Goal: Transaction & Acquisition: Purchase product/service

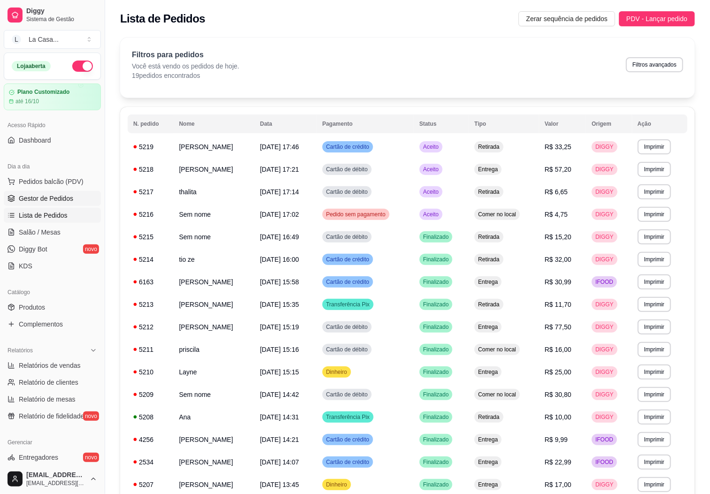
click at [38, 197] on span "Gestor de Pedidos" at bounding box center [46, 198] width 54 height 9
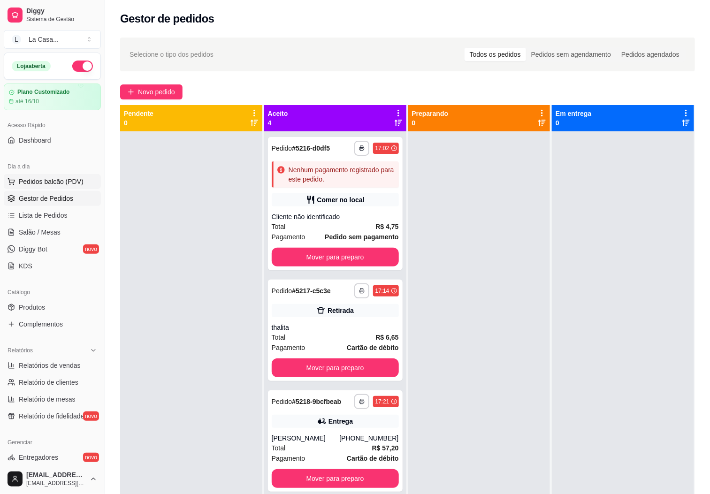
click at [45, 176] on button "Pedidos balcão (PDV)" at bounding box center [52, 181] width 97 height 15
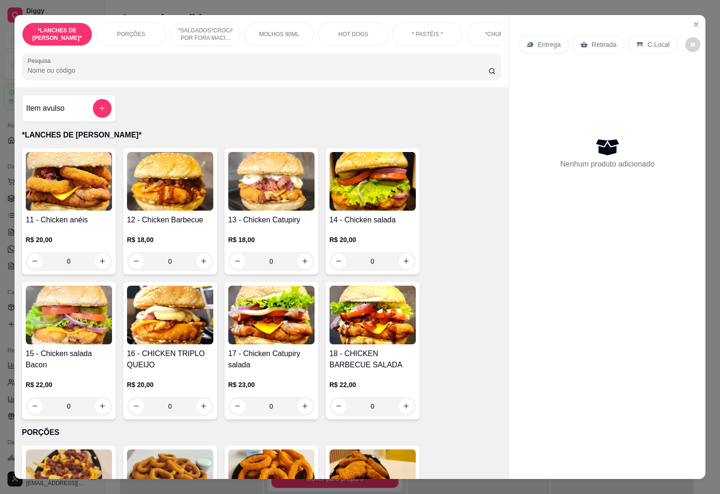
click at [487, 46] on div "*LANCHES DE FRANGO CRISPI* PORÇÕES *SALGADOS*CROCANTE POR FORA MACIO POR DENTRO…" at bounding box center [262, 34] width 480 height 23
click at [488, 46] on div "*LANCHES DE FRANGO CRISPI* PORÇÕES *SALGADOS*CROCANTE POR FORA MACIO POR DENTRO…" at bounding box center [262, 34] width 480 height 23
click at [405, 30] on p "*COMBOS*" at bounding box center [415, 34] width 30 height 8
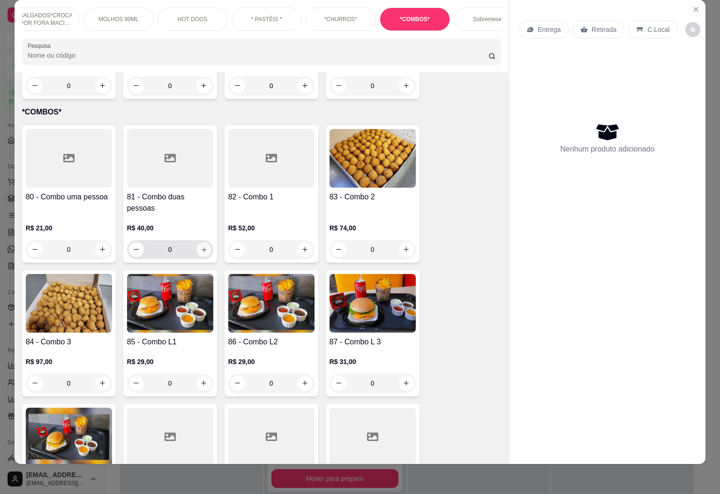
click at [203, 242] on button "increase-product-quantity" at bounding box center [204, 249] width 15 height 15
type input "1"
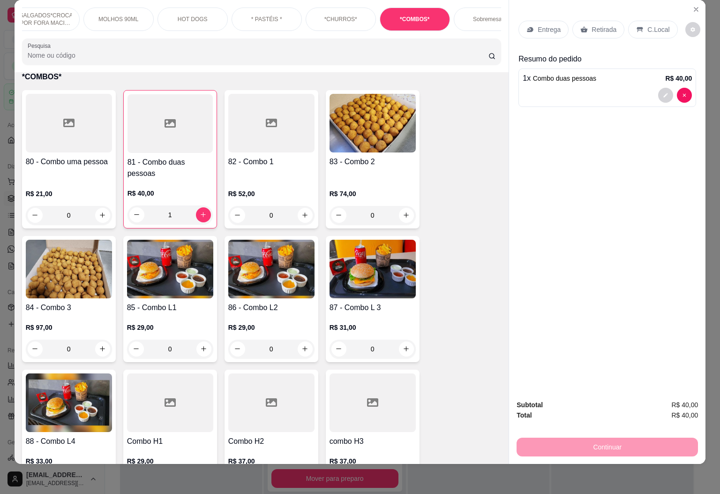
scroll to position [2740, 0]
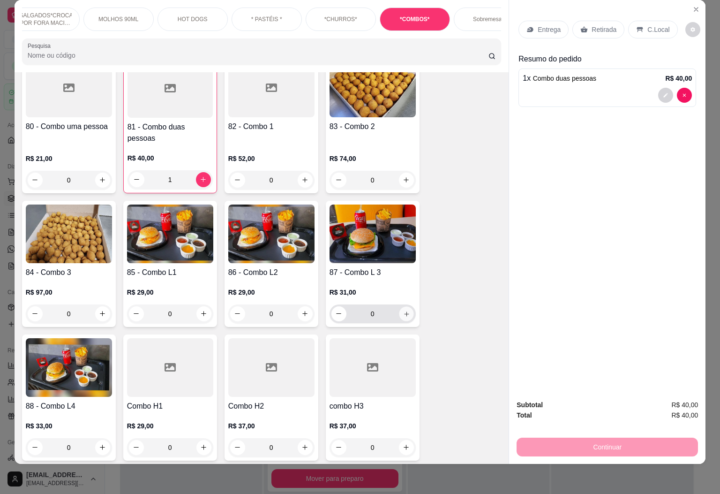
click at [399, 306] on button "increase-product-quantity" at bounding box center [406, 313] width 15 height 15
type input "1"
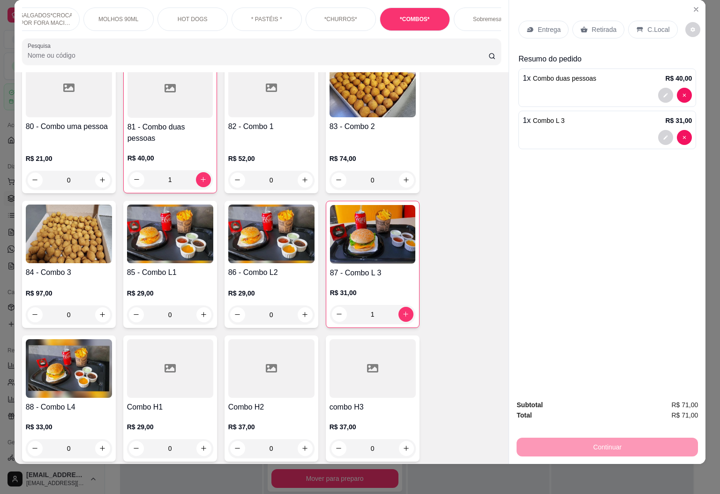
click at [94, 439] on div "0" at bounding box center [69, 448] width 86 height 19
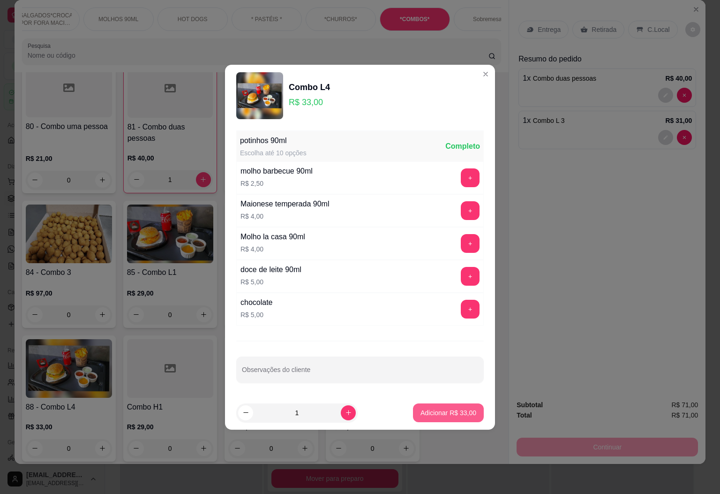
click at [455, 413] on p "Adicionar R$ 33,00" at bounding box center [449, 412] width 56 height 9
type input "1"
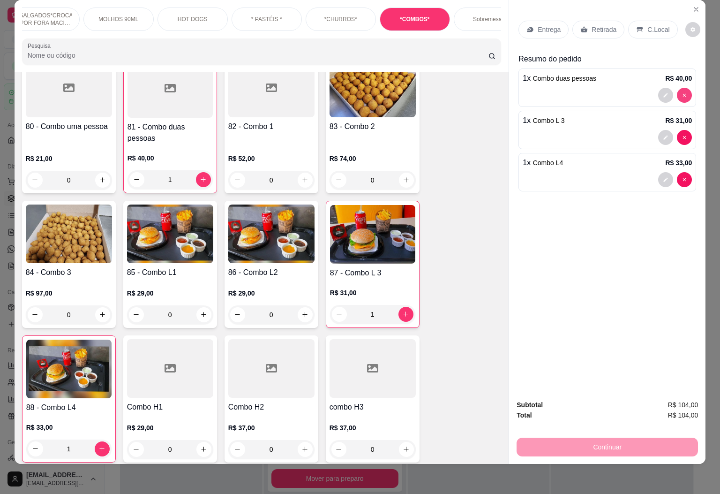
type input "0"
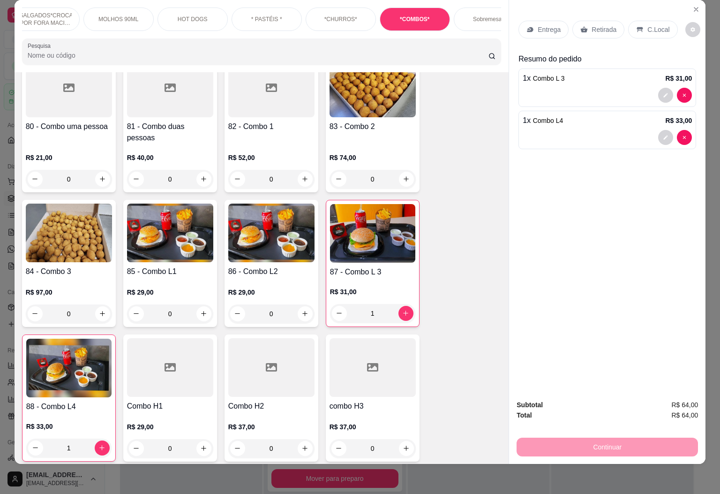
click at [452, 233] on div "80 - Combo uma pessoa R$ 21,00 0 81 - Combo duas pessoas R$ 40,00 0 82 - Combo …" at bounding box center [262, 325] width 480 height 540
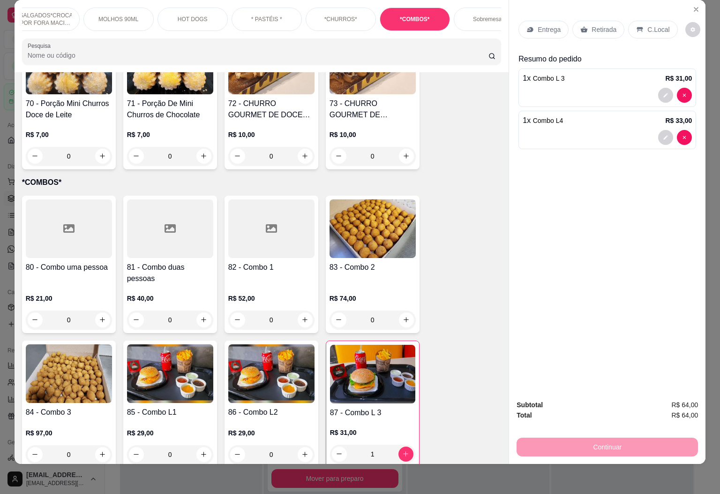
scroll to position [2669, 0]
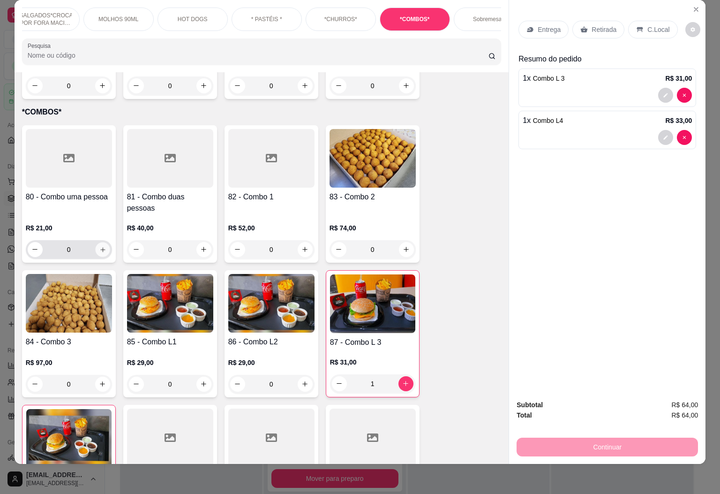
click at [96, 242] on button "increase-product-quantity" at bounding box center [102, 249] width 15 height 15
type input "1"
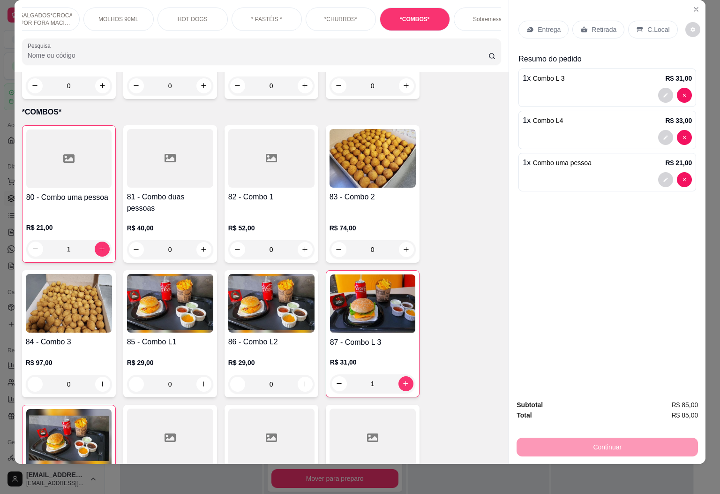
click at [651, 21] on div "C.Local" at bounding box center [652, 30] width 49 height 18
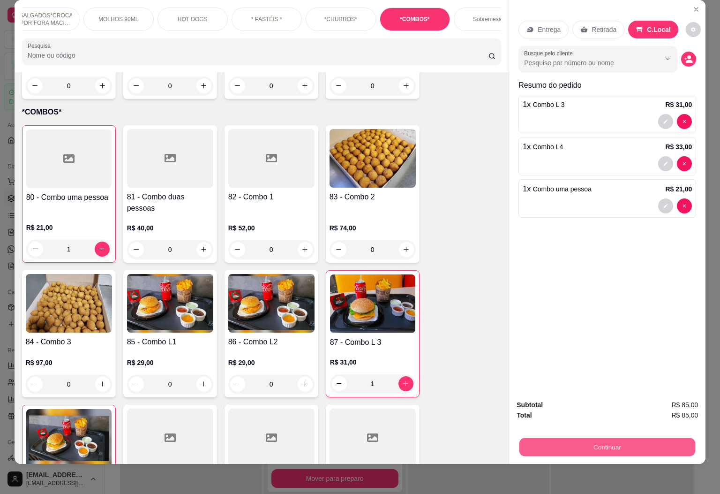
click at [621, 438] on button "Continuar" at bounding box center [608, 447] width 176 height 18
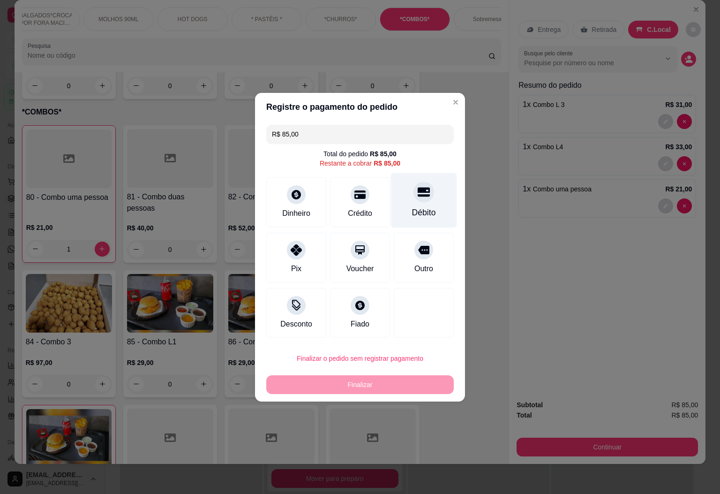
click at [412, 210] on div "Débito" at bounding box center [424, 212] width 24 height 12
type input "R$ 0,00"
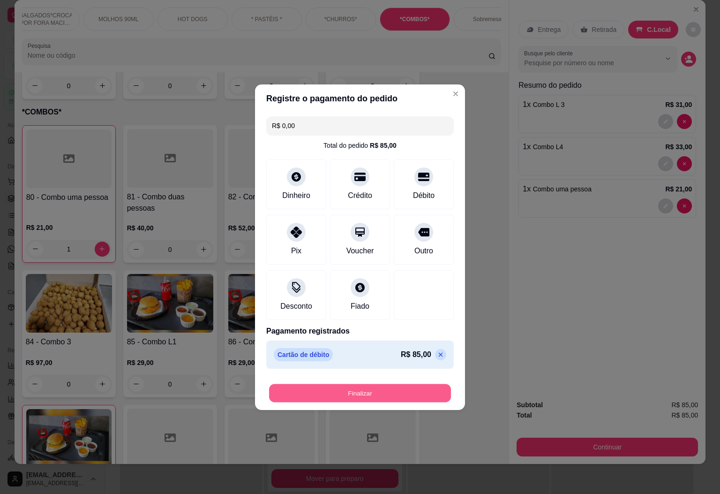
click at [384, 392] on button "Finalizar" at bounding box center [360, 393] width 182 height 18
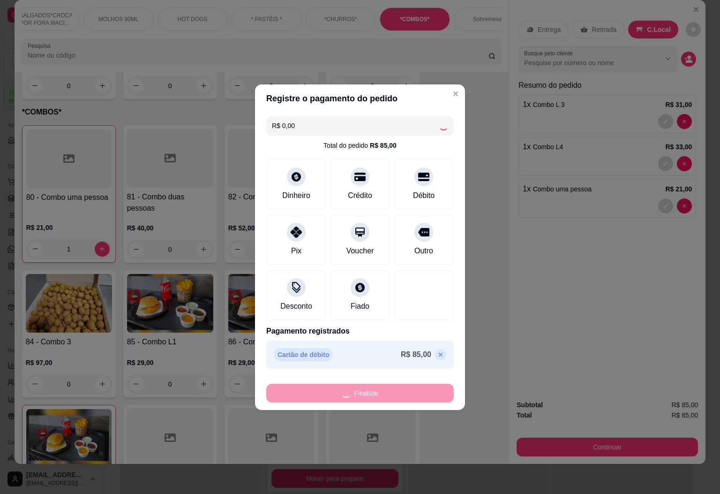
type input "0"
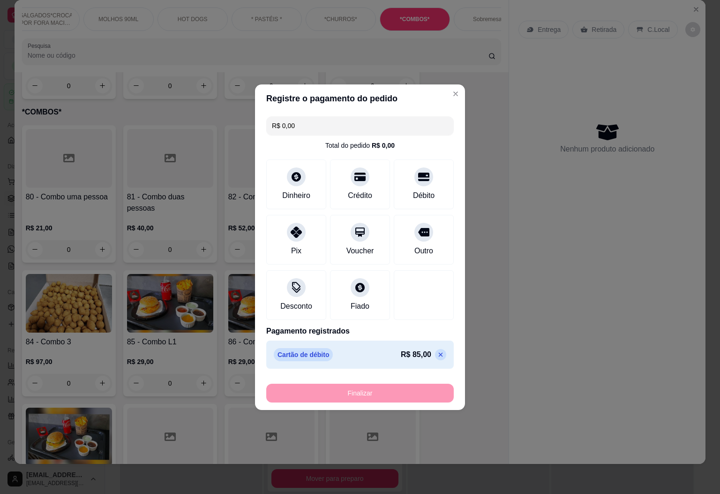
type input "-R$ 85,00"
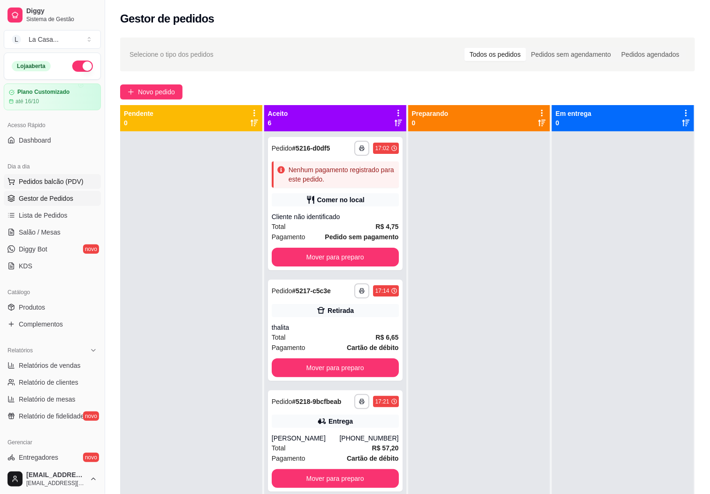
click at [48, 187] on button "Pedidos balcão (PDV)" at bounding box center [52, 181] width 97 height 15
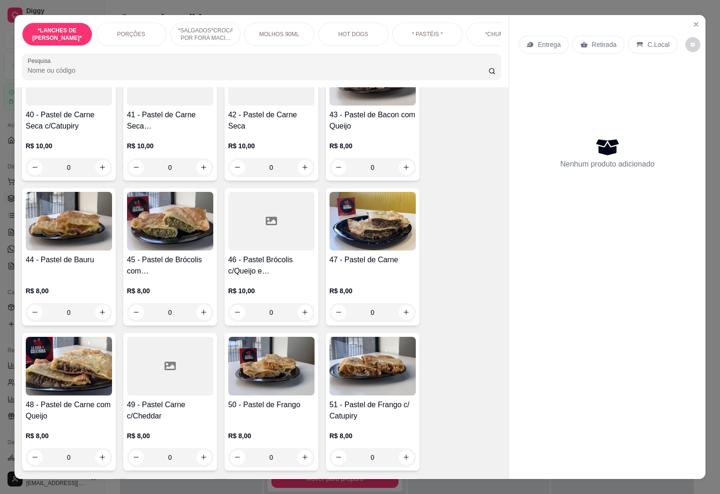
scroll to position [1759, 0]
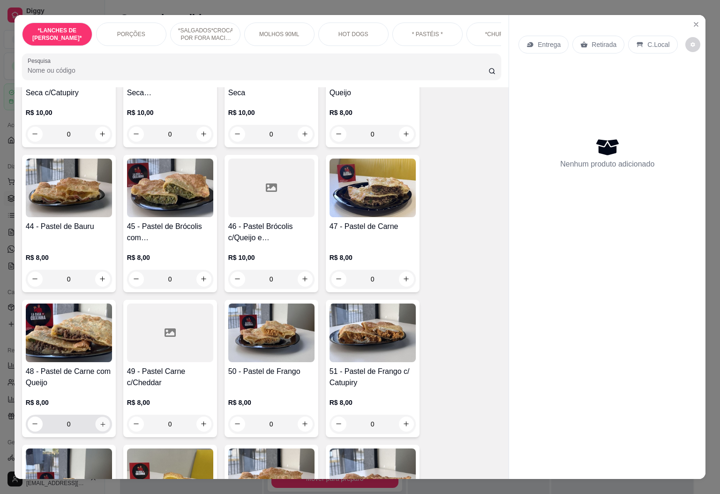
click at [99, 420] on icon "increase-product-quantity" at bounding box center [102, 423] width 7 height 7
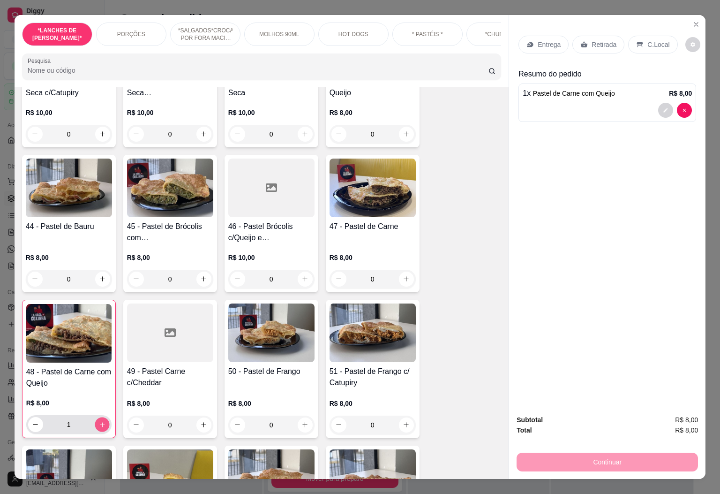
click at [98, 421] on icon "increase-product-quantity" at bounding box center [101, 424] width 7 height 7
type input "2"
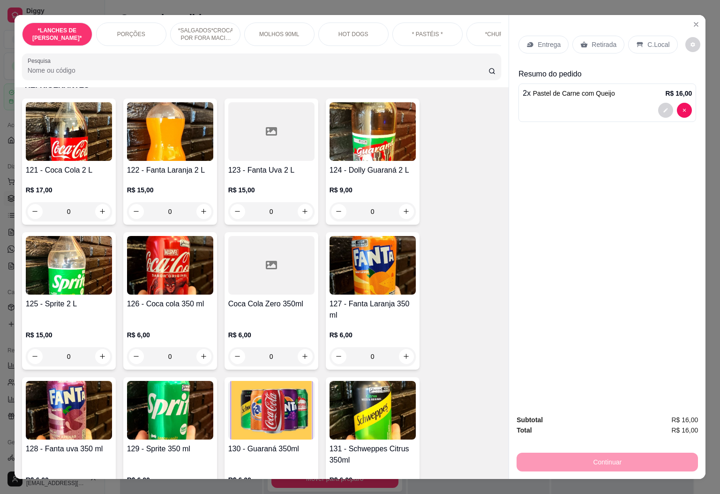
scroll to position [4109, 0]
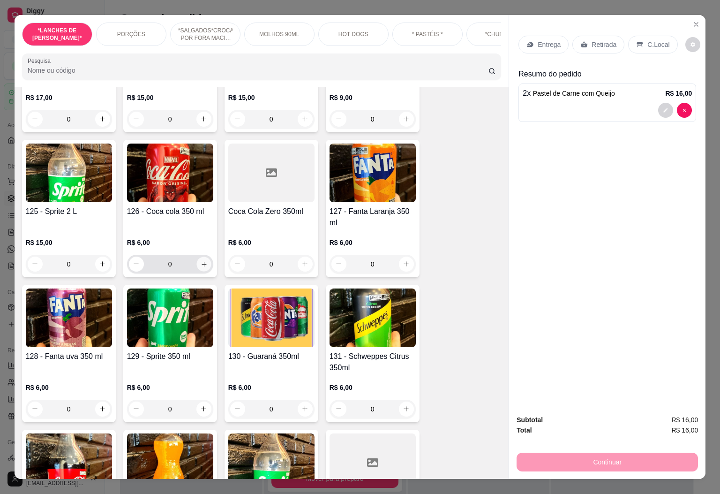
click at [200, 257] on button "increase-product-quantity" at bounding box center [204, 264] width 15 height 15
click at [201, 256] on button "increase-product-quantity" at bounding box center [203, 263] width 15 height 15
type input "2"
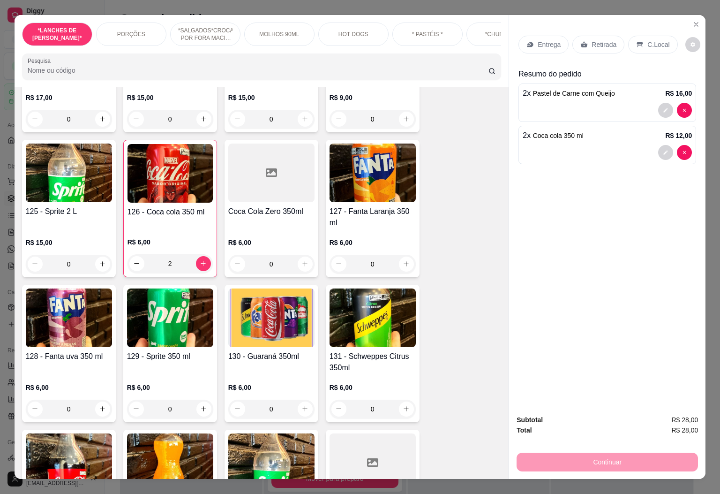
click at [650, 40] on p "C.Local" at bounding box center [659, 44] width 22 height 9
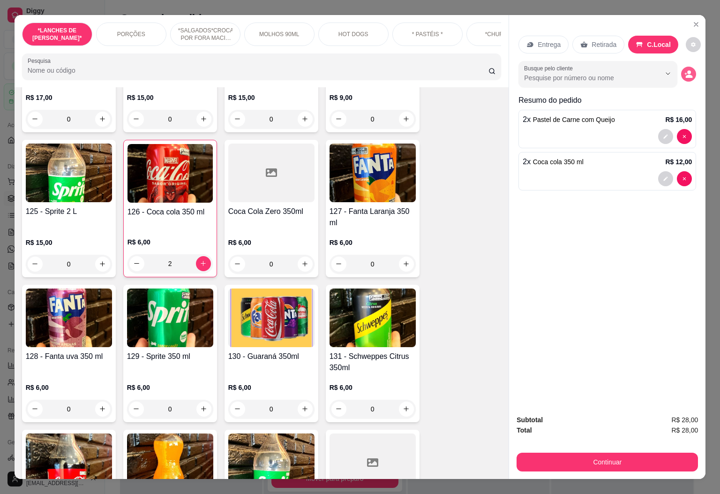
click at [688, 70] on circle "decrease-product-quantity" at bounding box center [690, 72] width 4 height 4
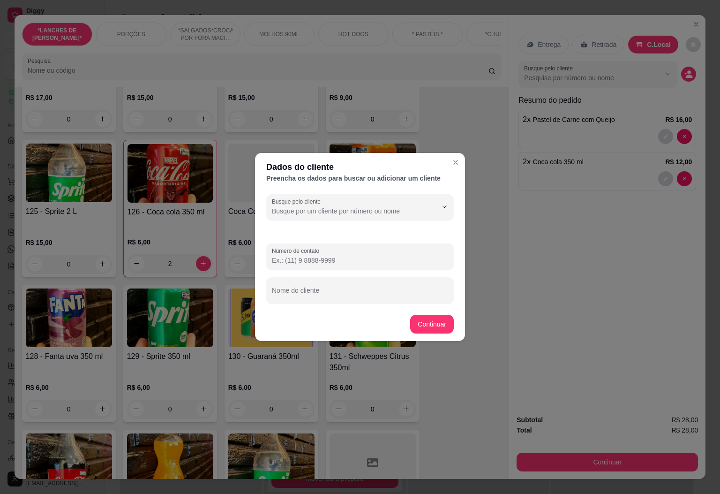
click at [390, 309] on footer "Continuar" at bounding box center [360, 324] width 210 height 34
click at [393, 290] on input "Nome do cliente" at bounding box center [360, 293] width 176 height 9
type input "[PERSON_NAME]"
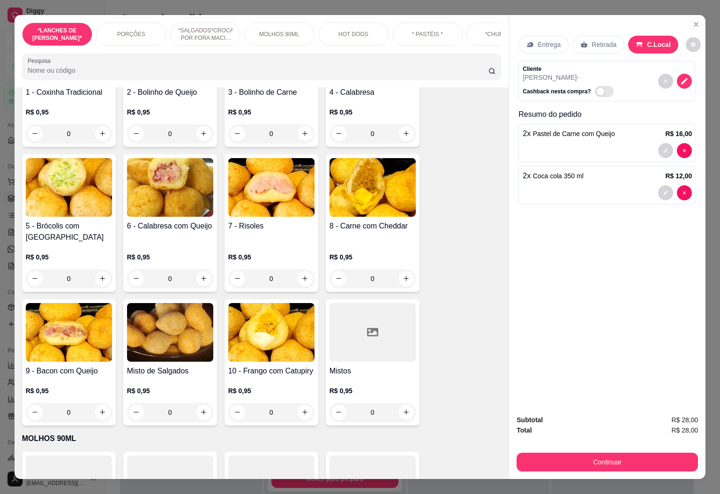
scroll to position [793, 0]
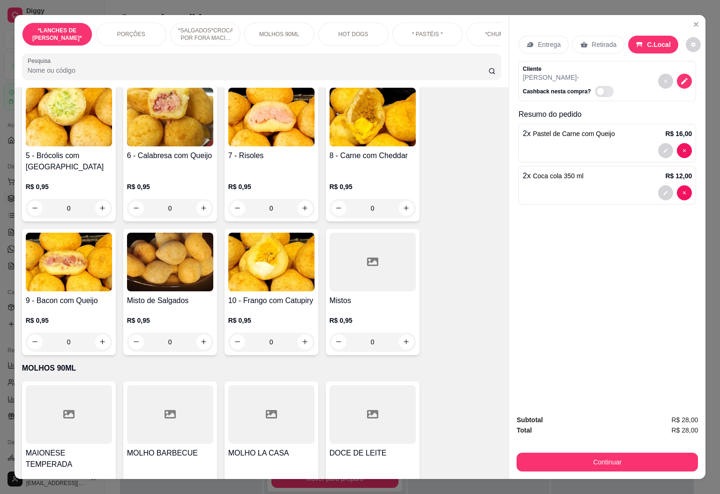
click at [71, 340] on input "0" at bounding box center [69, 342] width 53 height 19
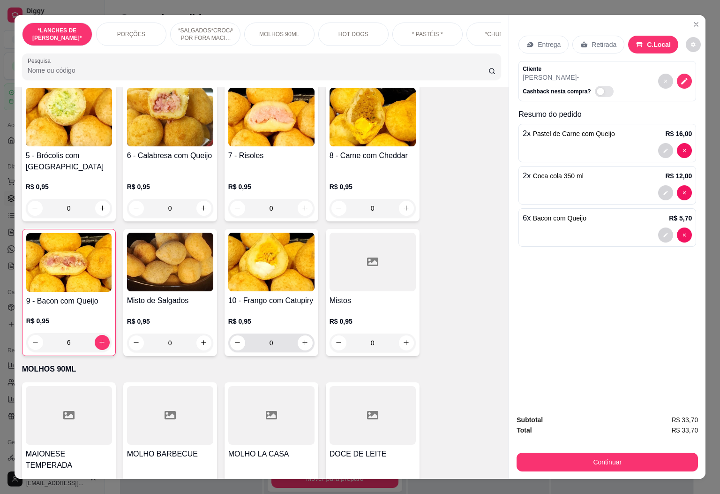
type input "6"
click at [268, 340] on input "0" at bounding box center [271, 342] width 53 height 19
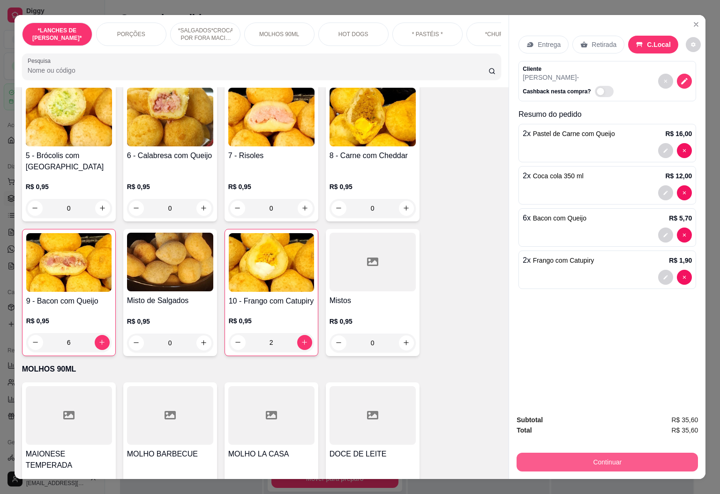
type input "2"
click at [644, 465] on button "Continuar" at bounding box center [608, 462] width 182 height 19
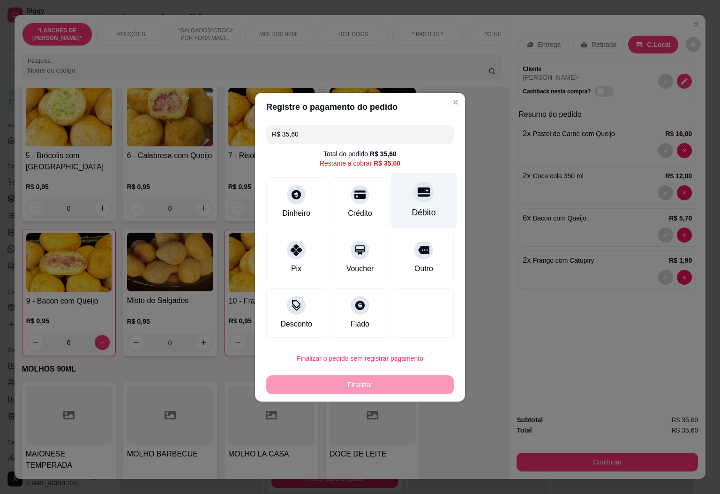
click at [427, 200] on div "Débito" at bounding box center [424, 200] width 66 height 55
type input "R$ 0,00"
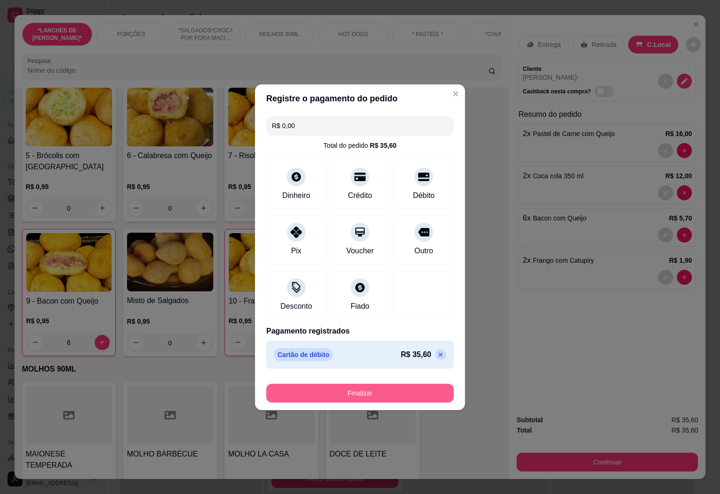
click at [380, 393] on button "Finalizar" at bounding box center [360, 393] width 188 height 19
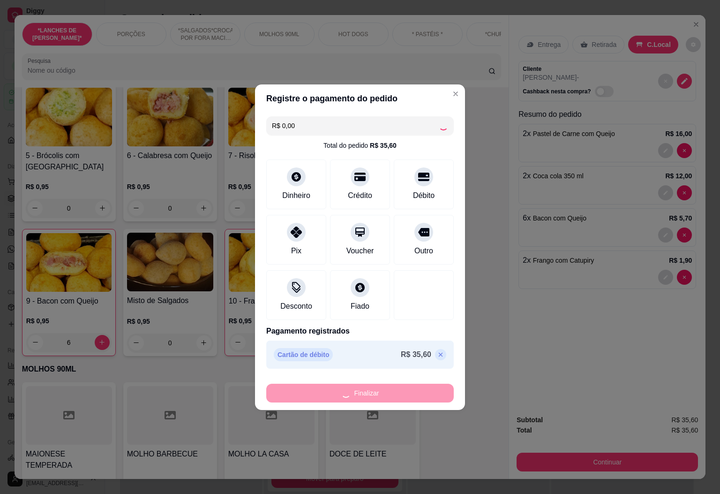
type input "0"
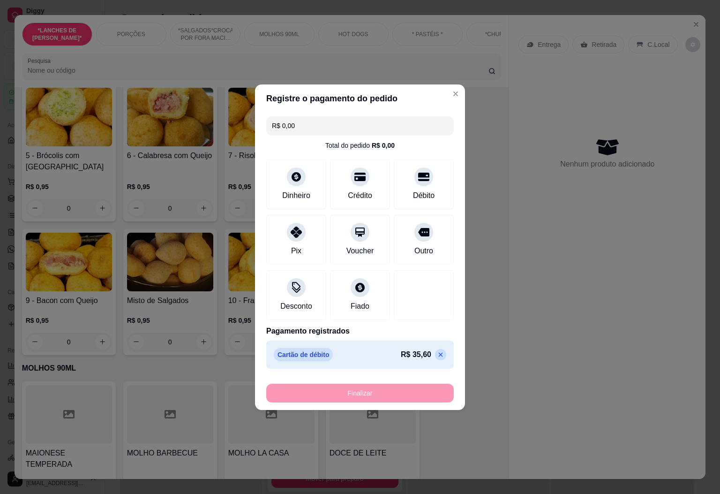
type input "-R$ 35,60"
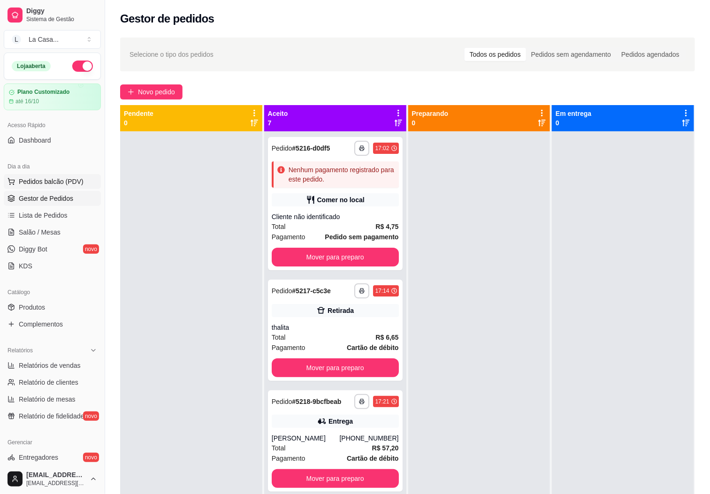
click at [66, 175] on button "Pedidos balcão (PDV)" at bounding box center [52, 181] width 97 height 15
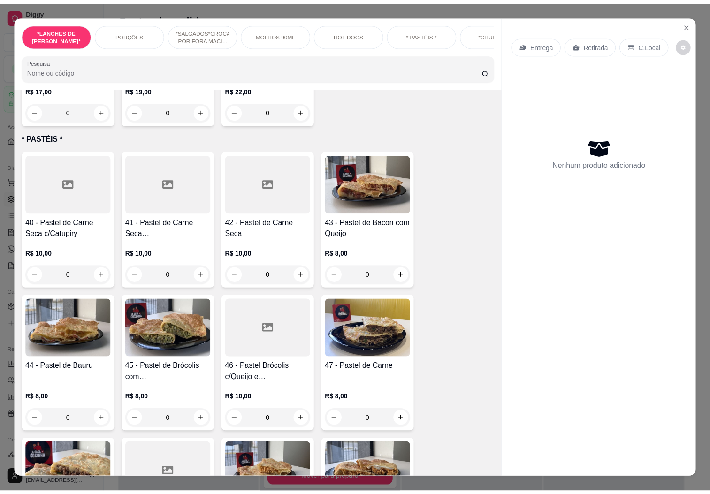
scroll to position [1829, 0]
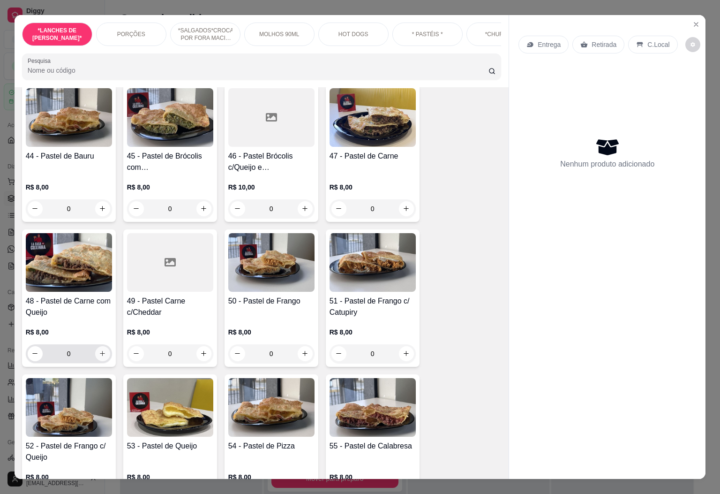
click at [100, 350] on icon "increase-product-quantity" at bounding box center [102, 353] width 7 height 7
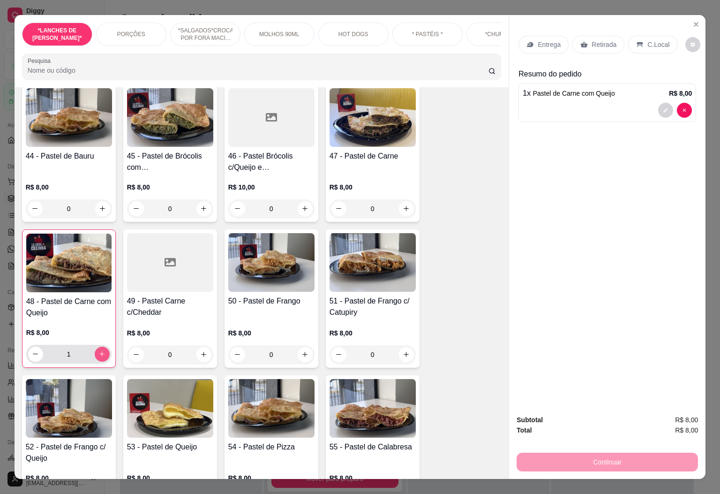
click at [100, 347] on button "increase-product-quantity" at bounding box center [102, 354] width 15 height 15
type input "4"
click at [593, 43] on p "Retirada" at bounding box center [604, 44] width 25 height 9
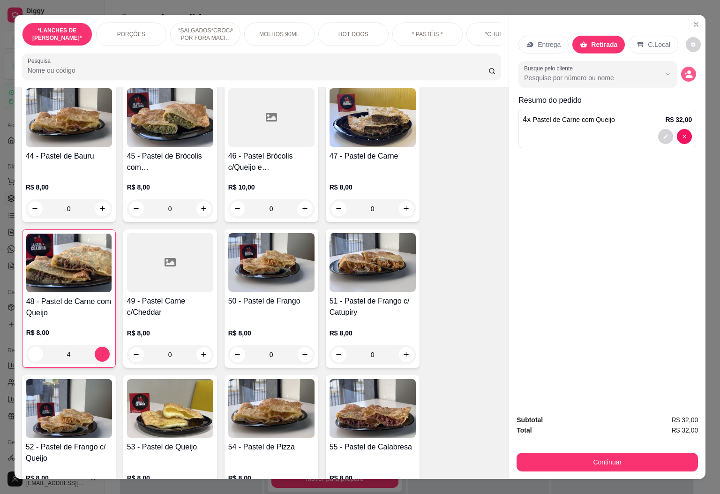
click at [685, 70] on icon "decrease-product-quantity" at bounding box center [689, 74] width 8 height 8
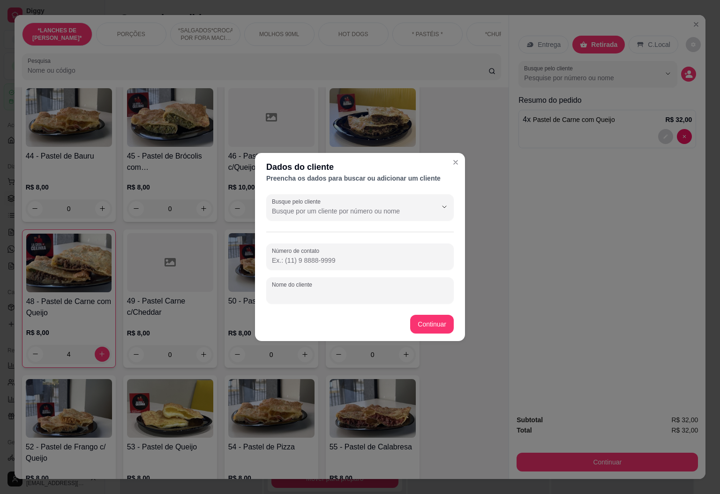
click at [406, 290] on input "Nome do cliente" at bounding box center [360, 293] width 176 height 9
type input "[PERSON_NAME]"
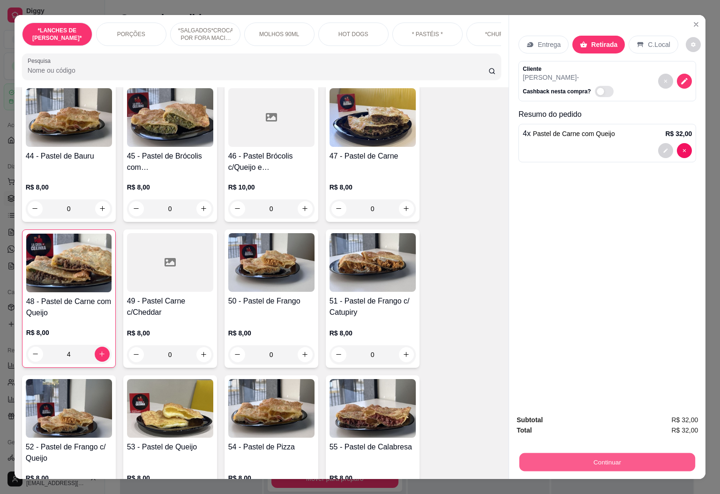
click at [671, 462] on button "Continuar" at bounding box center [608, 462] width 176 height 18
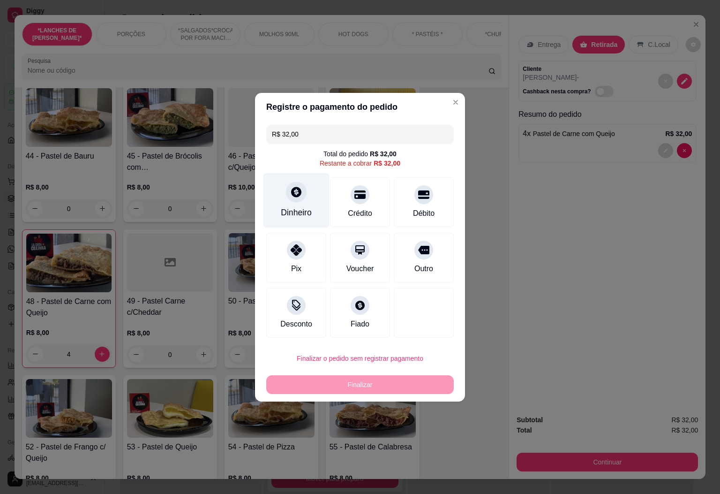
click at [309, 200] on div "Dinheiro" at bounding box center [297, 200] width 66 height 55
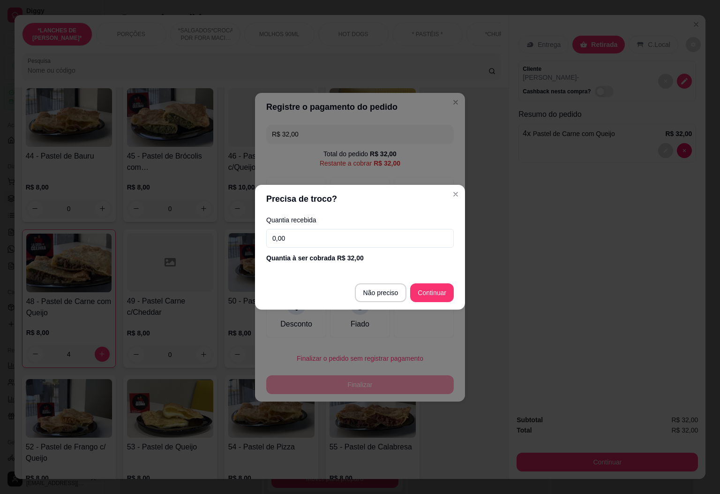
click at [336, 231] on input "0,00" at bounding box center [360, 238] width 188 height 19
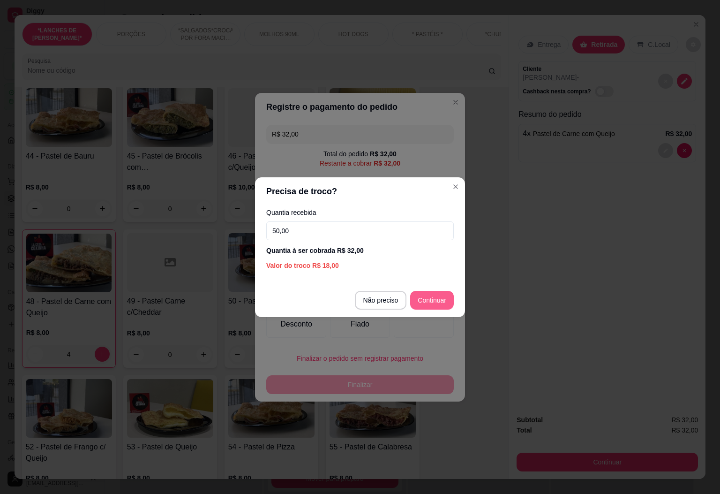
type input "50,00"
type input "R$ 0,00"
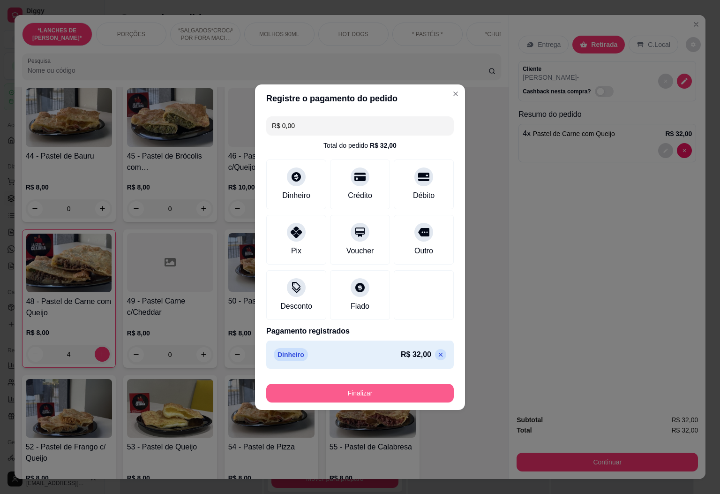
click at [388, 399] on button "Finalizar" at bounding box center [360, 393] width 188 height 19
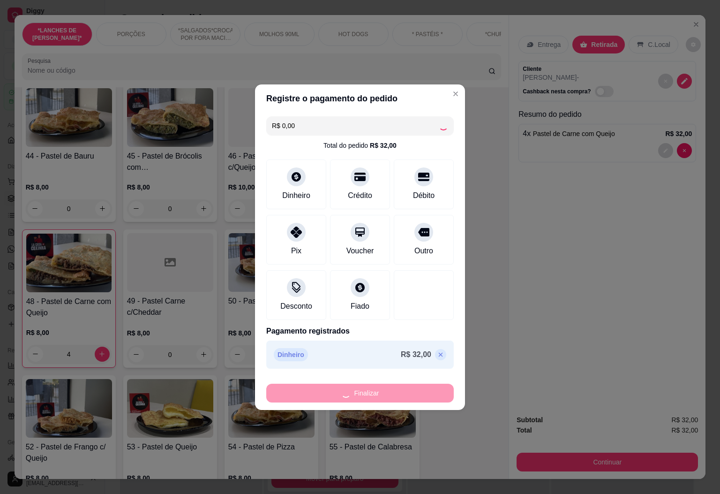
type input "0"
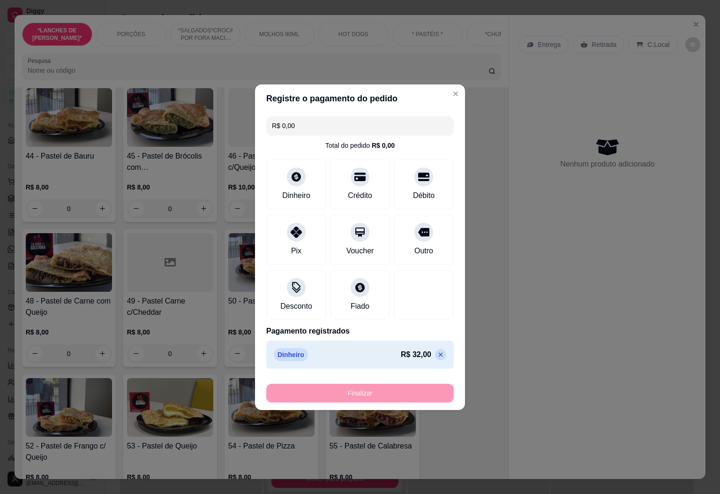
type input "-R$ 32,00"
